Goal: Navigation & Orientation: Find specific page/section

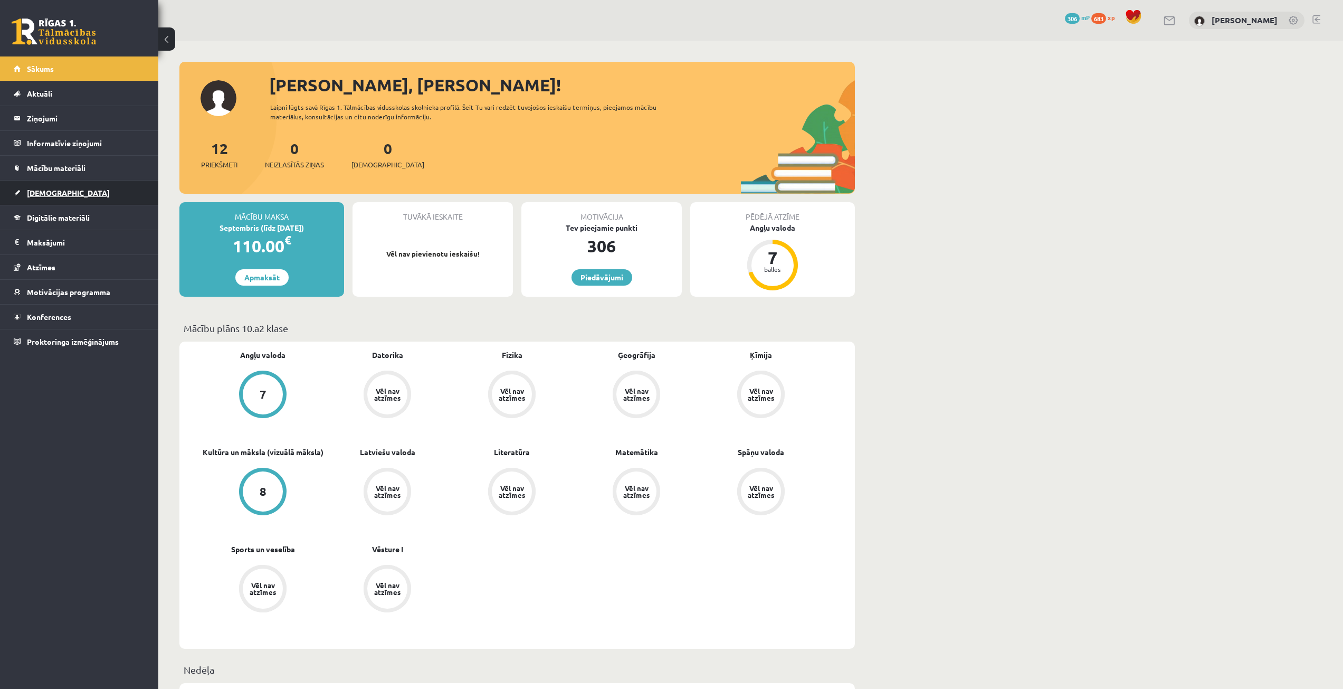
click at [78, 183] on link "[DEMOGRAPHIC_DATA]" at bounding box center [79, 192] width 131 height 24
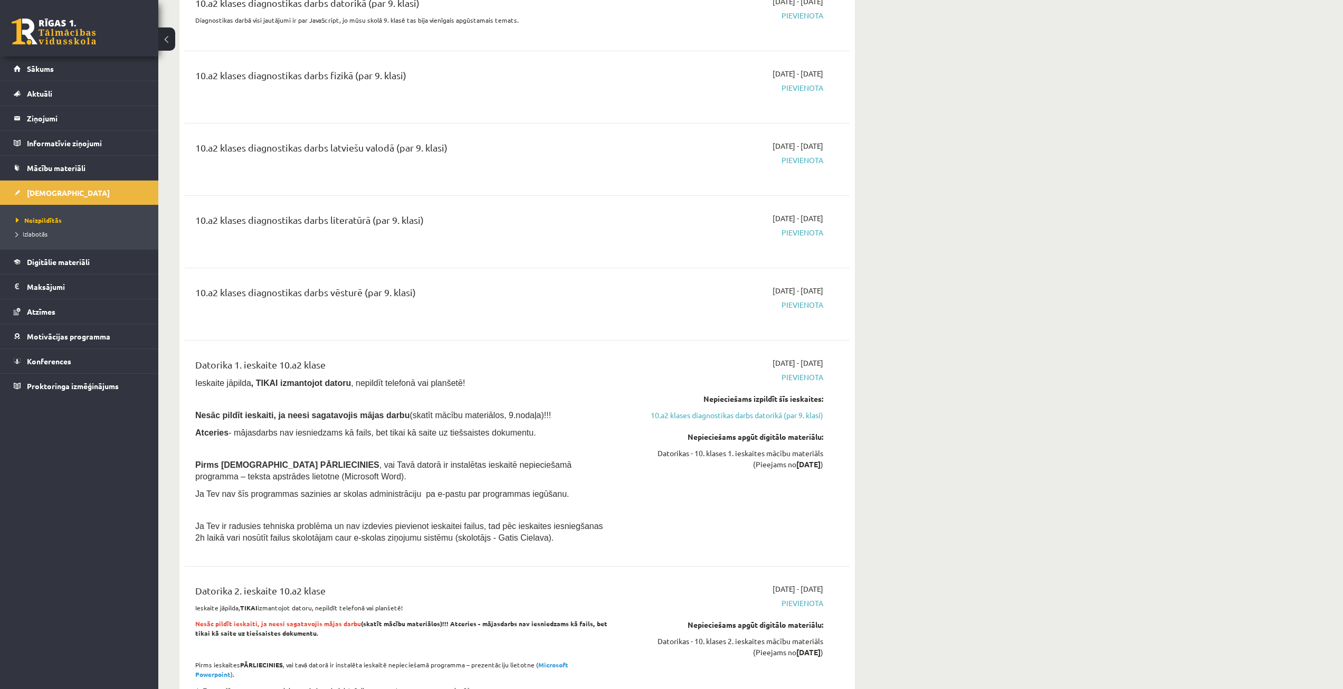
scroll to position [211, 0]
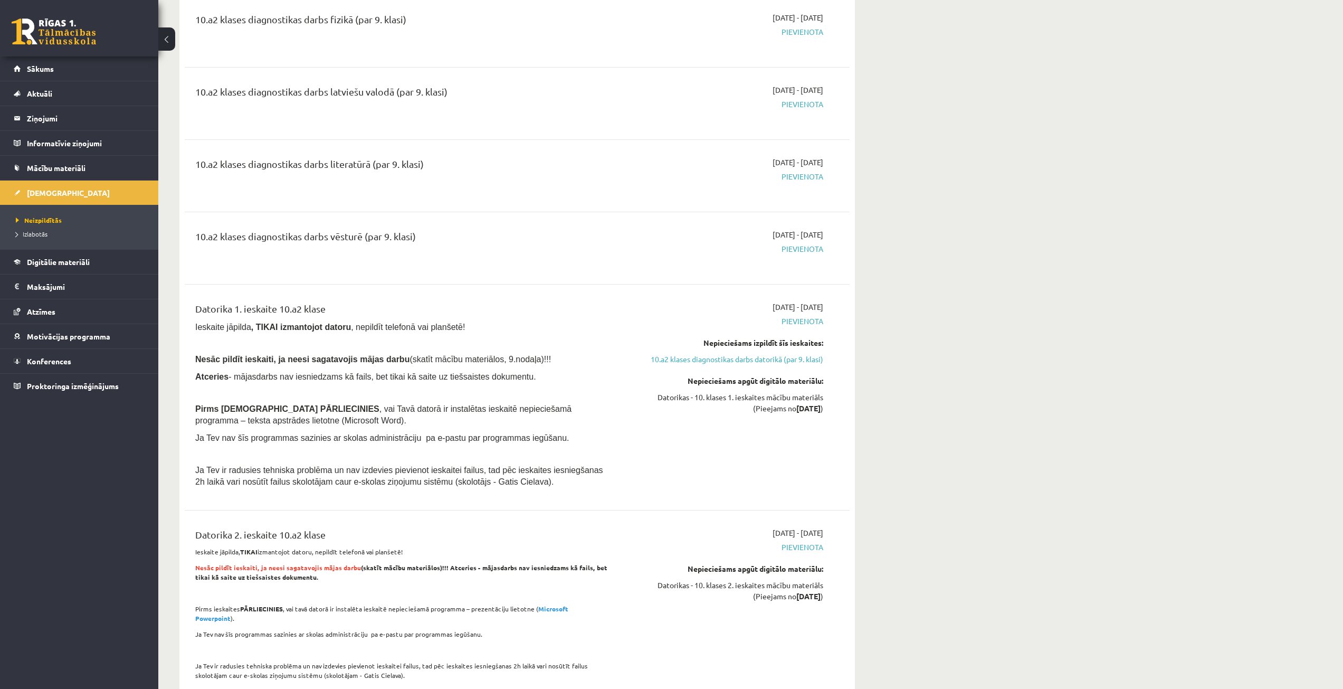
click at [732, 361] on link "10.a2 klases diagnostikas darbs datorikā (par 9. klasi)" at bounding box center [723, 358] width 199 height 11
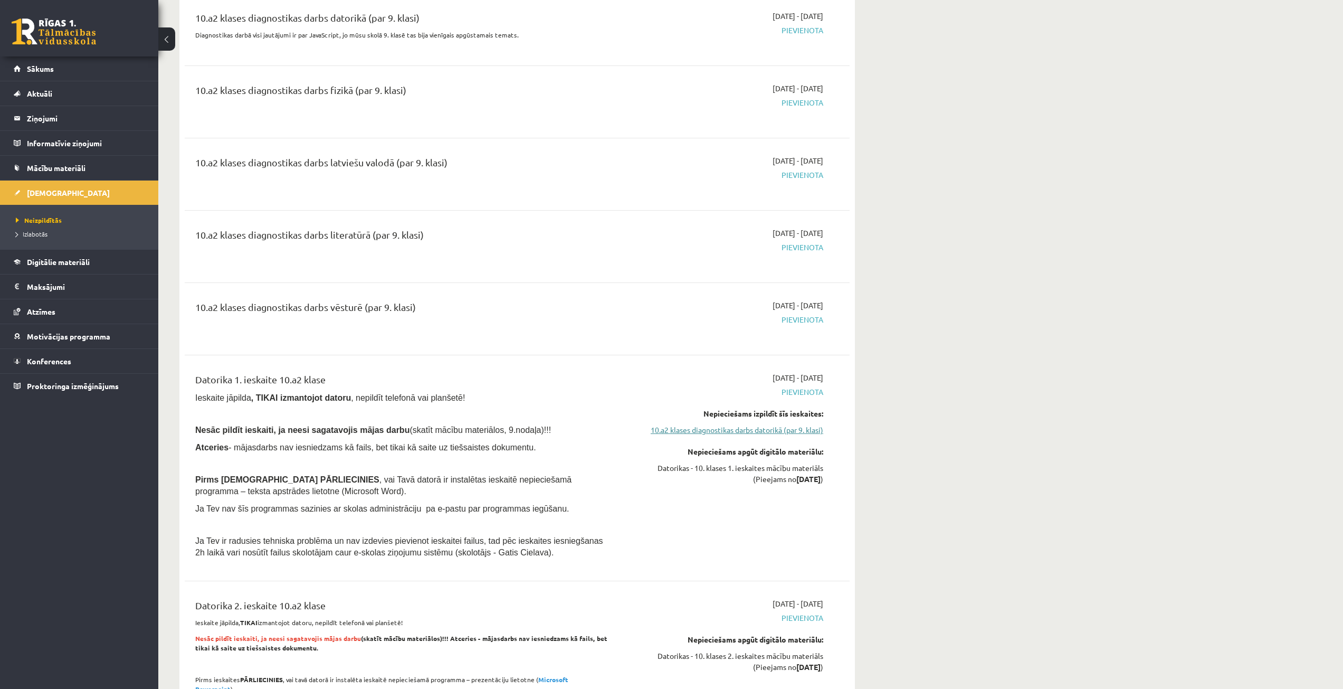
click at [733, 431] on link "10.a2 klases diagnostikas darbs datorikā (par 9. klasi)" at bounding box center [723, 429] width 199 height 11
click at [734, 432] on link "10.a2 klases diagnostikas darbs datorikā (par 9. klasi)" at bounding box center [723, 429] width 199 height 11
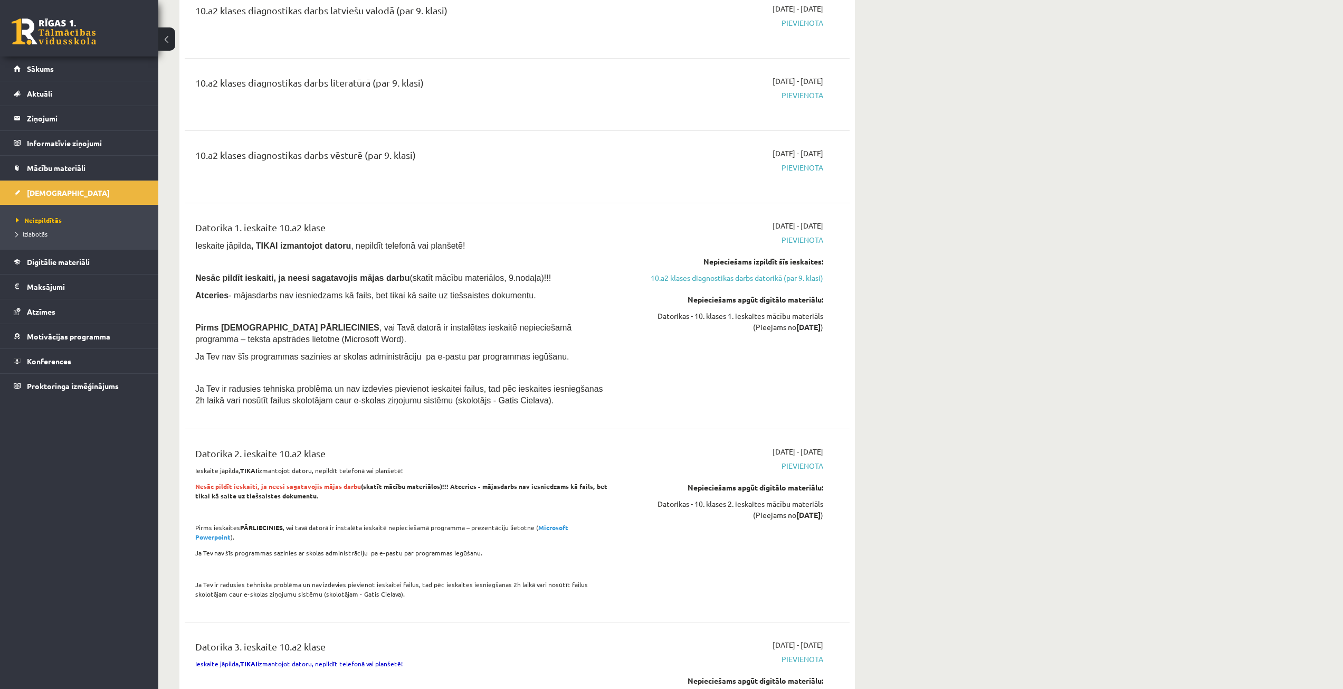
scroll to position [299, 0]
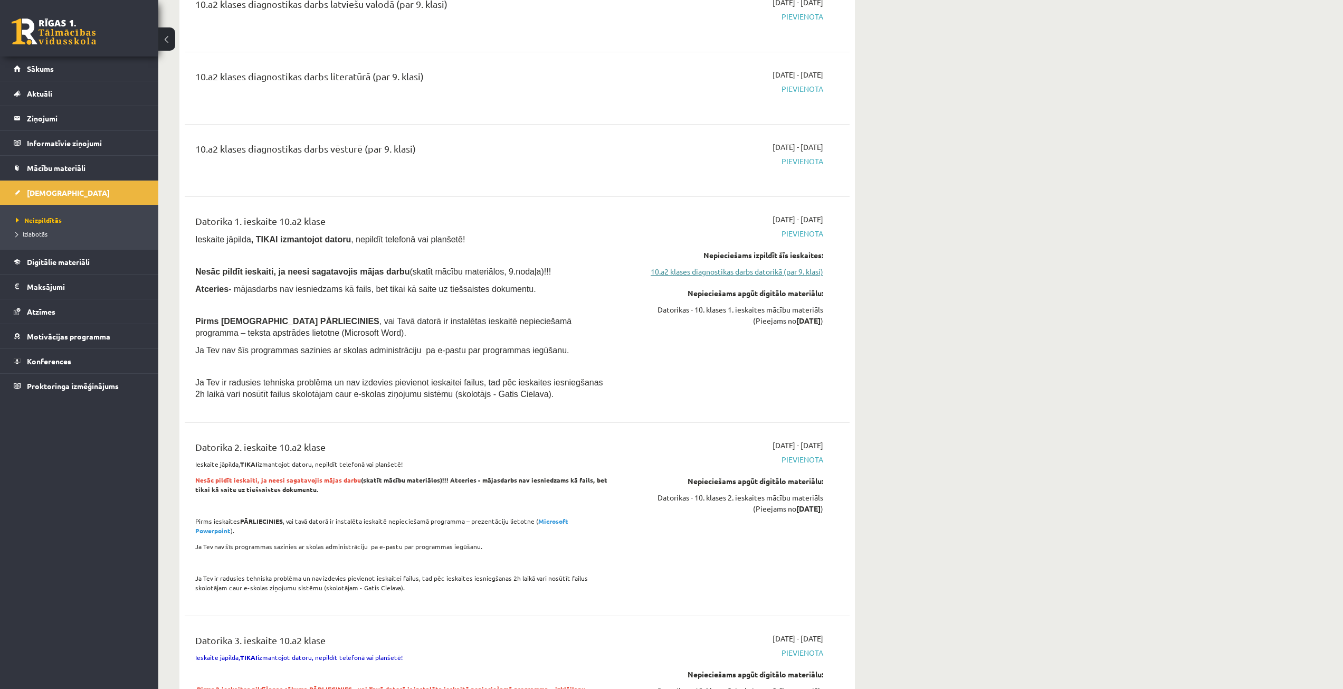
click at [689, 274] on link "10.a2 klases diagnostikas darbs datorikā (par 9. klasi)" at bounding box center [723, 271] width 199 height 11
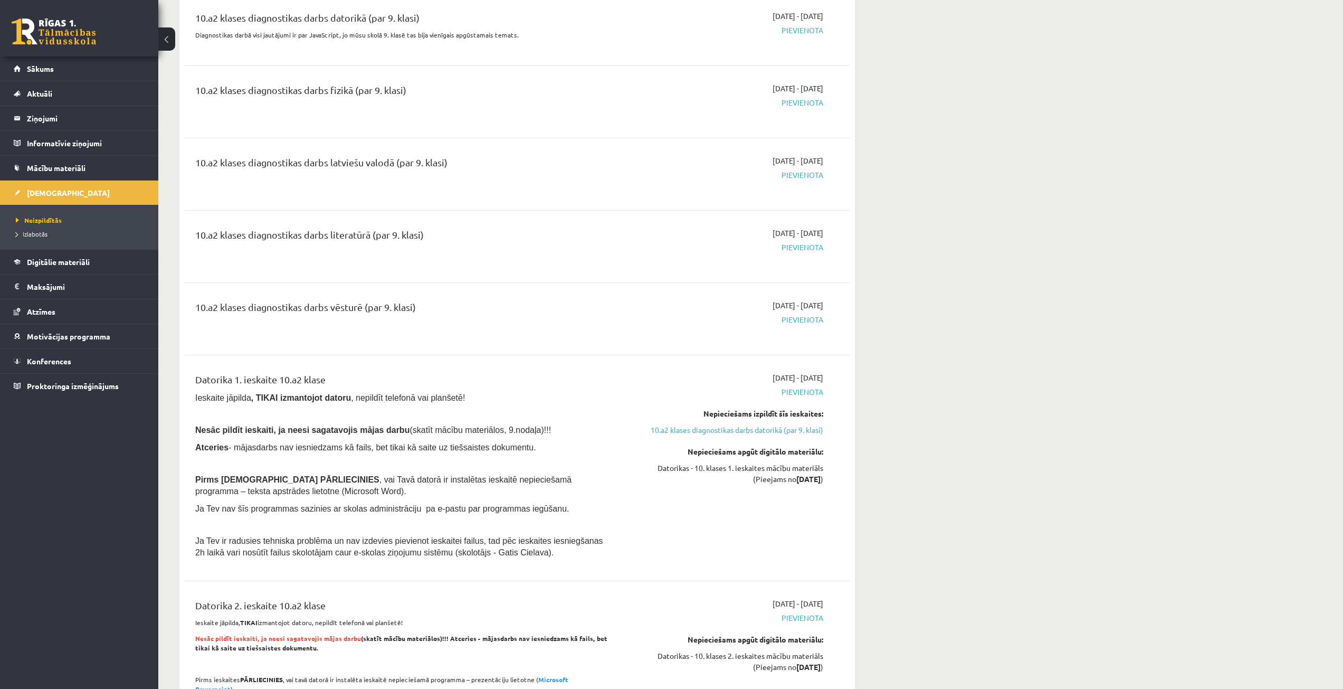
scroll to position [0, 0]
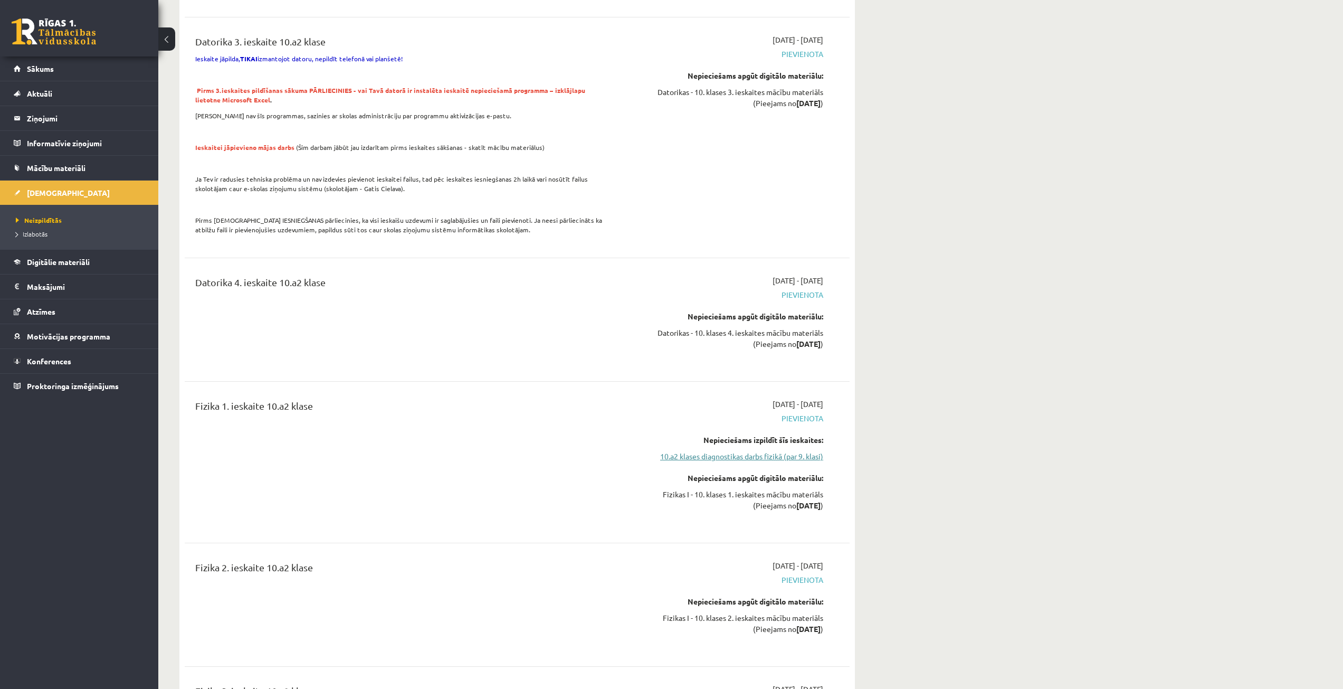
click at [786, 451] on link "10.a2 klases diagnostikas darbs fizikā (par 9. klasi)" at bounding box center [723, 456] width 199 height 11
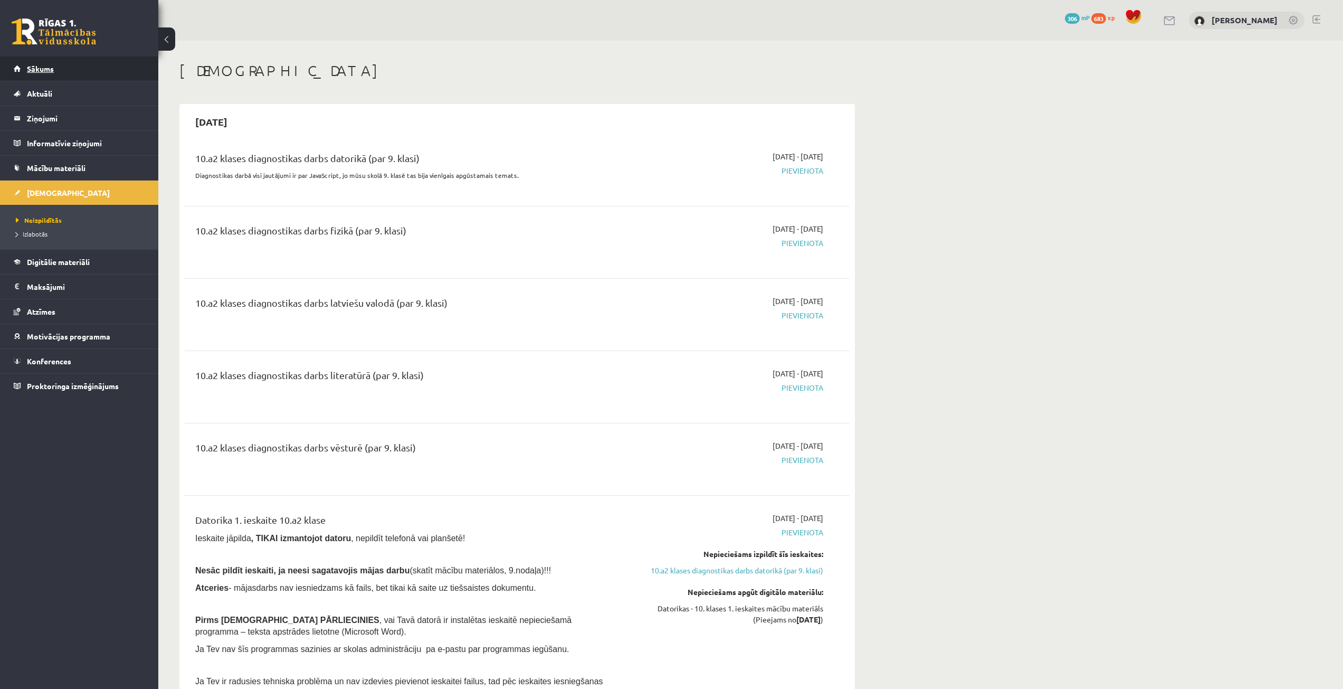
click at [27, 59] on link "Sākums" at bounding box center [79, 68] width 131 height 24
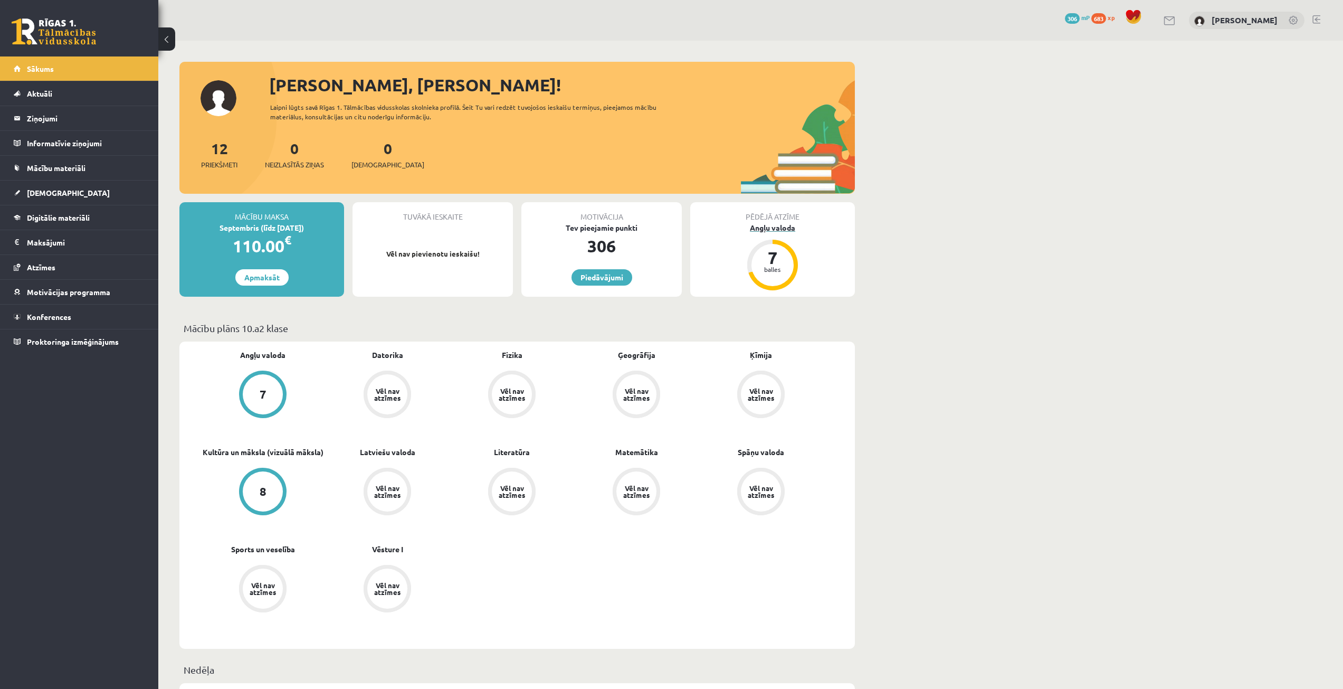
click at [781, 225] on div "Angļu valoda" at bounding box center [772, 227] width 165 height 11
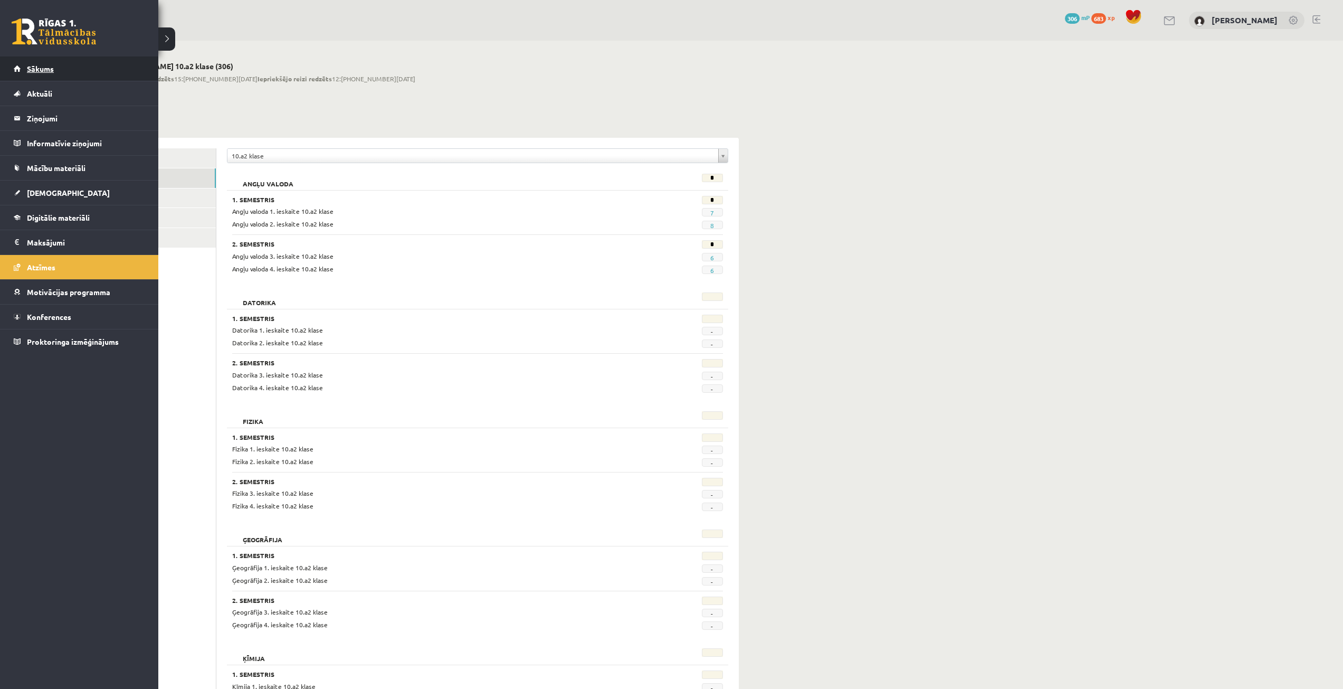
click at [50, 68] on span "Sākums" at bounding box center [40, 68] width 27 height 9
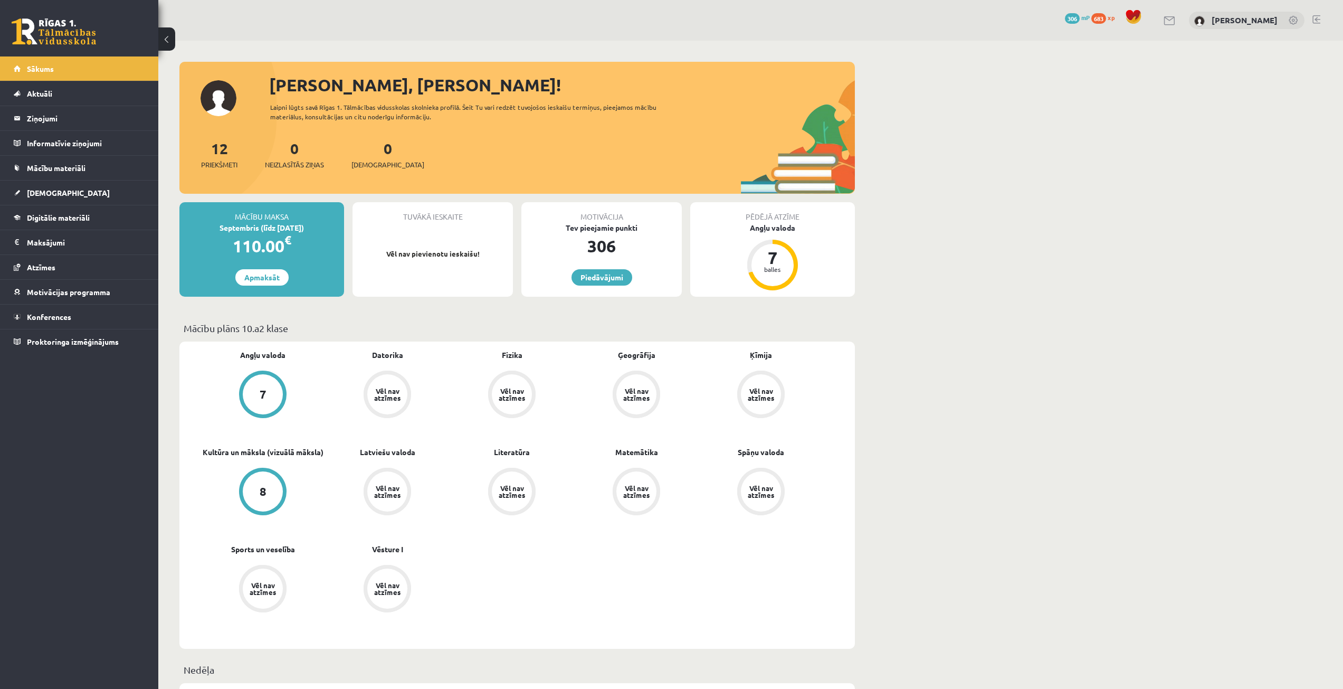
drag, startPoint x: 288, startPoint y: 149, endPoint x: 215, endPoint y: 2, distance: 164.2
